Goal: Check status: Check status

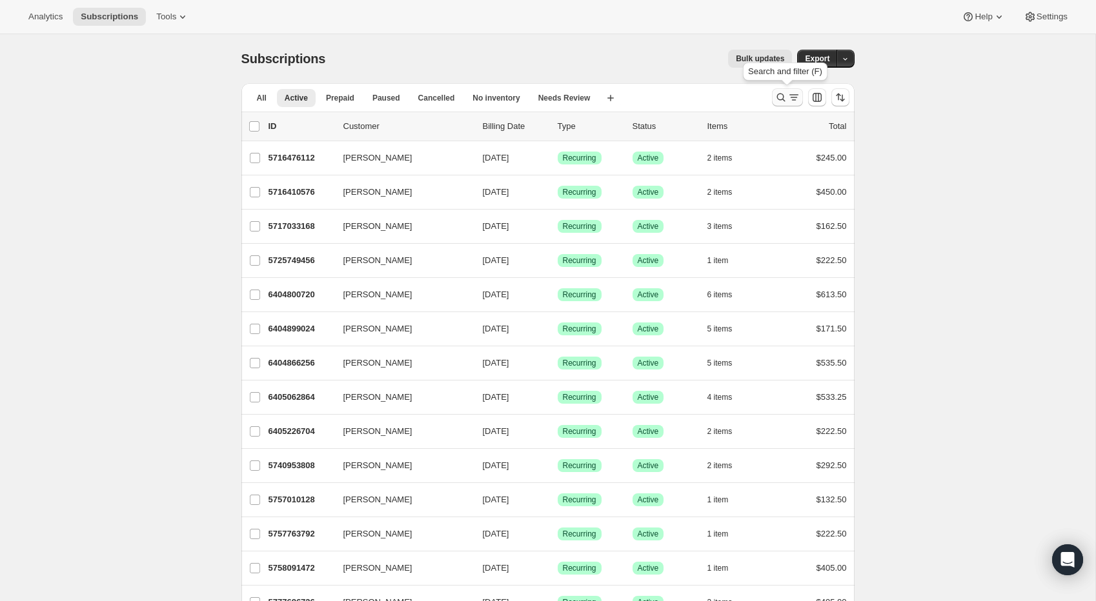
click at [779, 98] on icon "Search and filter results" at bounding box center [780, 97] width 13 height 13
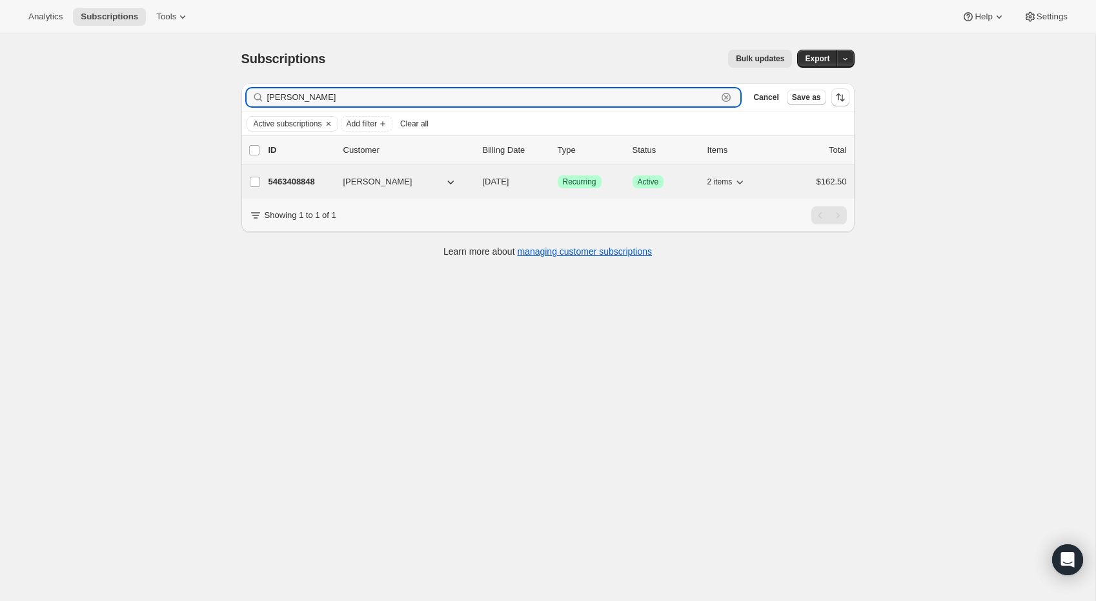
type input "[PERSON_NAME]"
click at [295, 181] on p "5463408848" at bounding box center [300, 181] width 65 height 13
